Goal: Navigation & Orientation: Find specific page/section

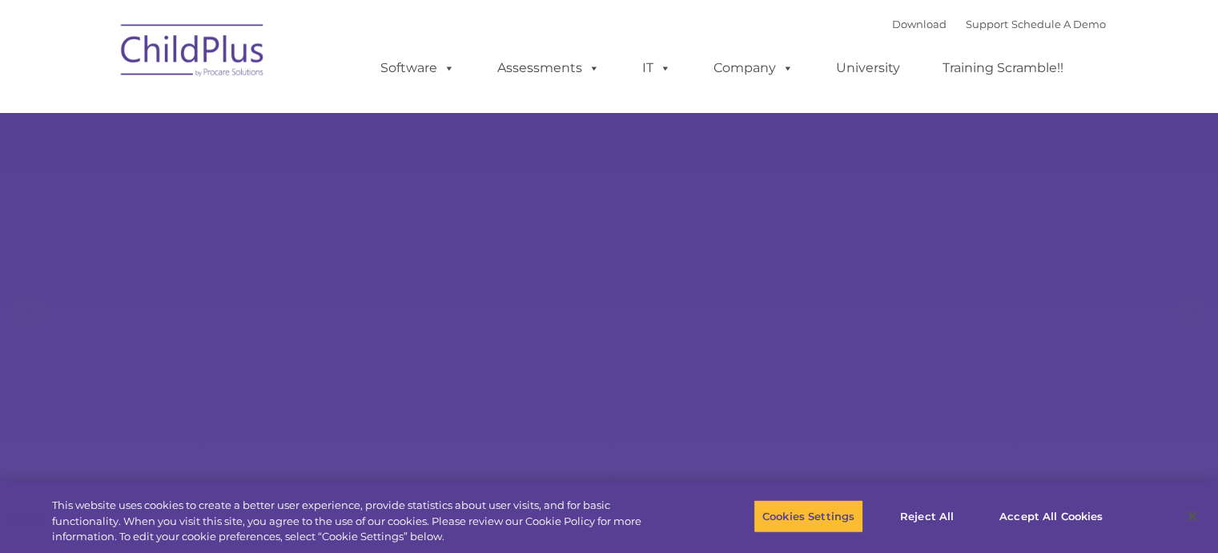
select select "MEDIUM"
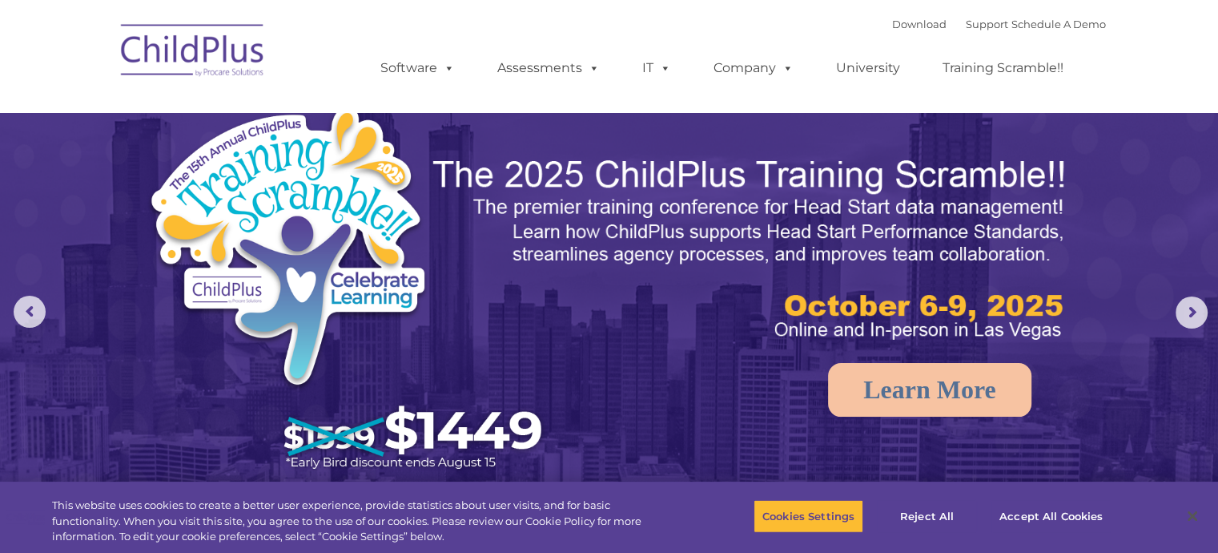
click at [201, 54] on img at bounding box center [193, 53] width 160 height 80
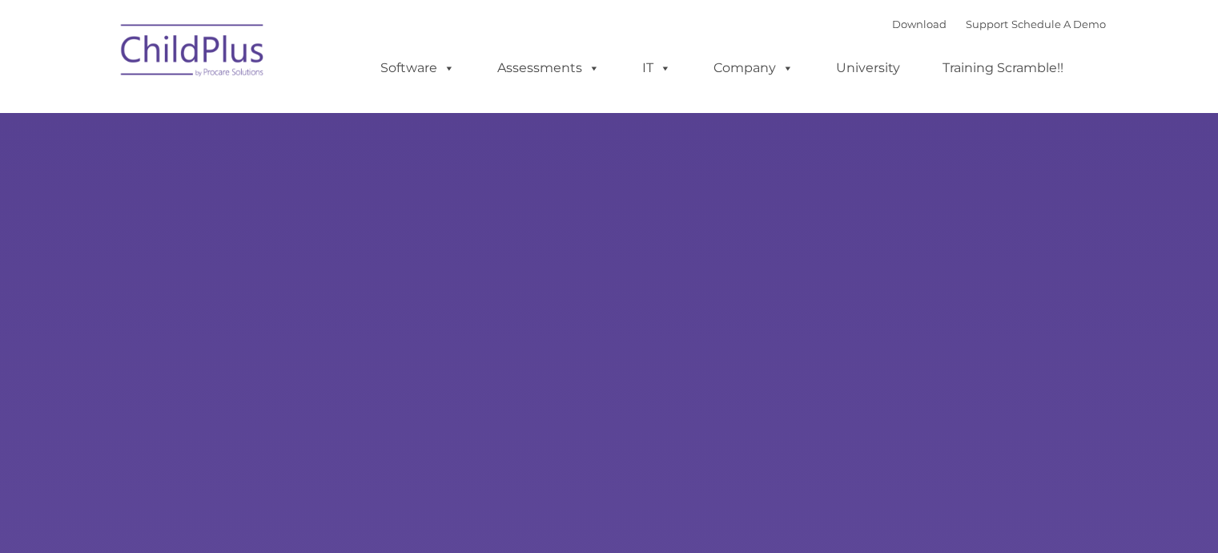
type input ""
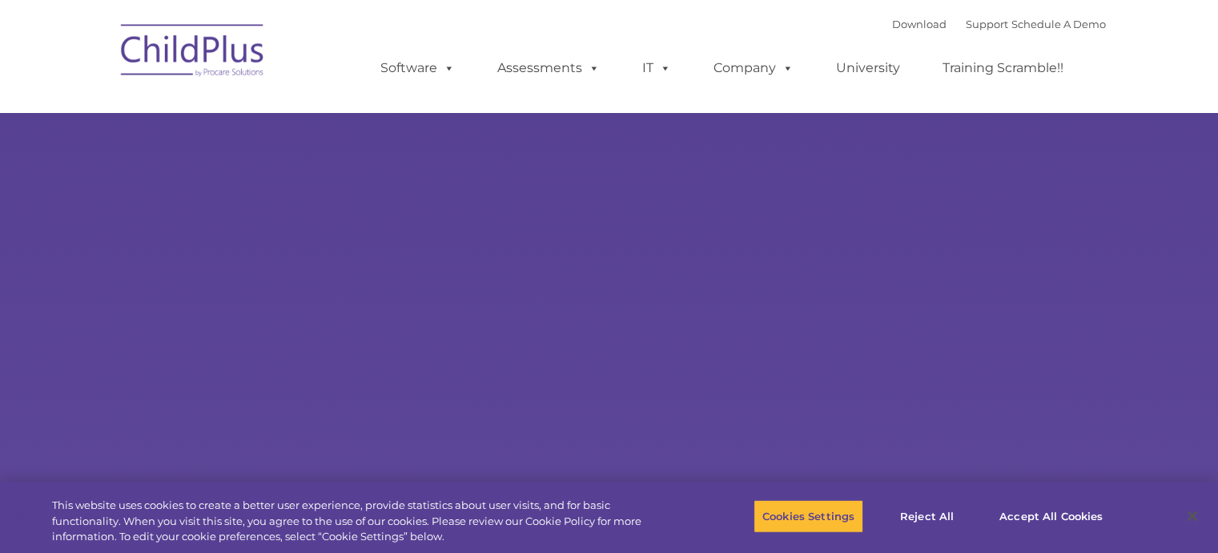
select select "MEDIUM"
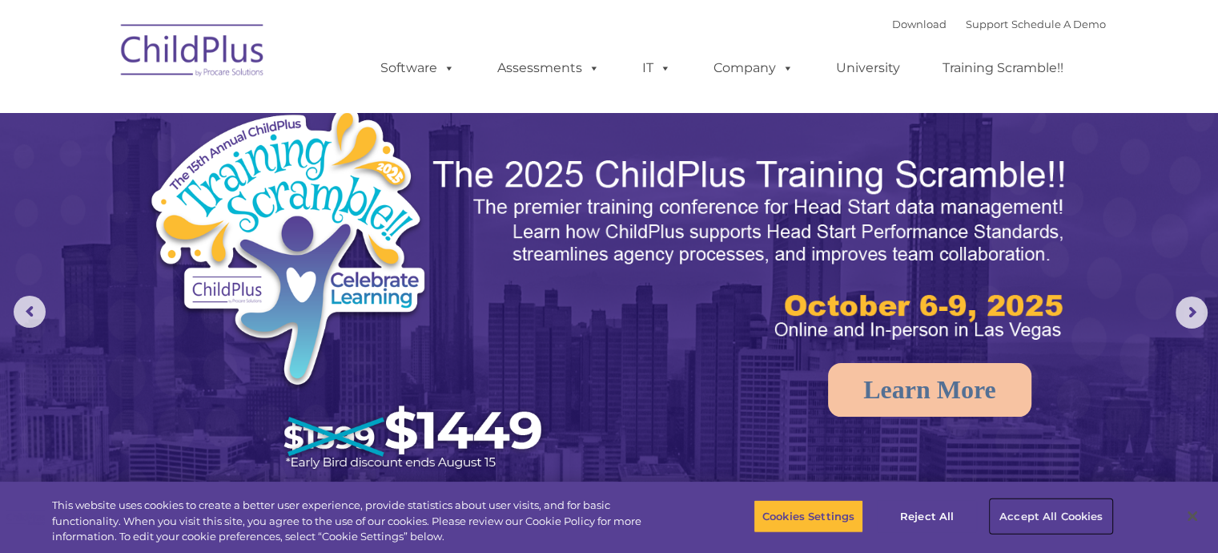
click at [1061, 514] on button "Accept All Cookies" at bounding box center [1051, 516] width 121 height 34
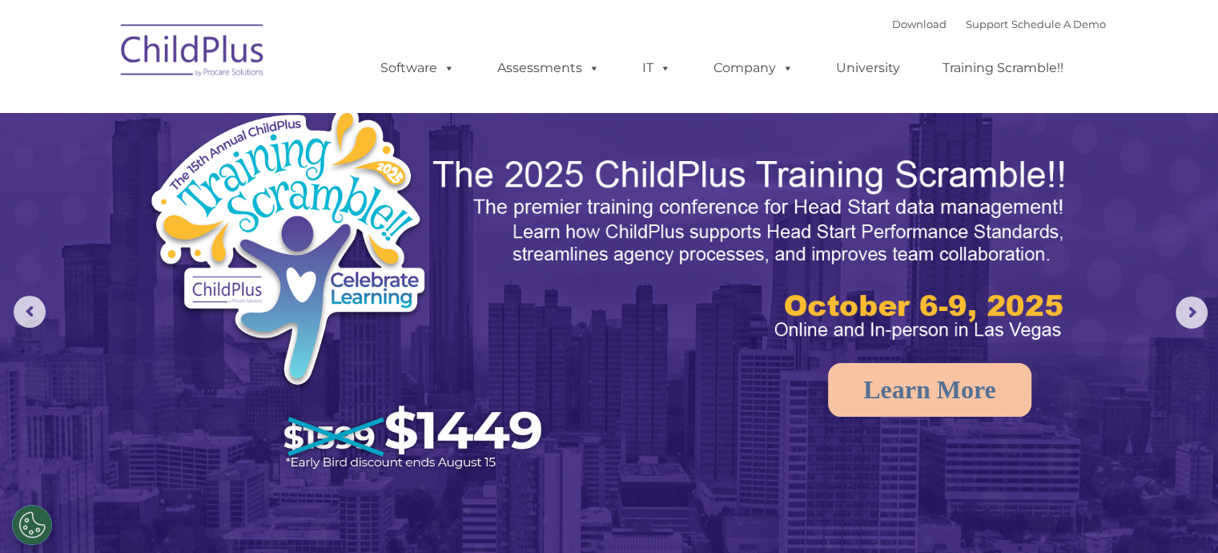
drag, startPoint x: 1061, startPoint y: 514, endPoint x: 1044, endPoint y: 169, distance: 345.7
